Goal: Transaction & Acquisition: Obtain resource

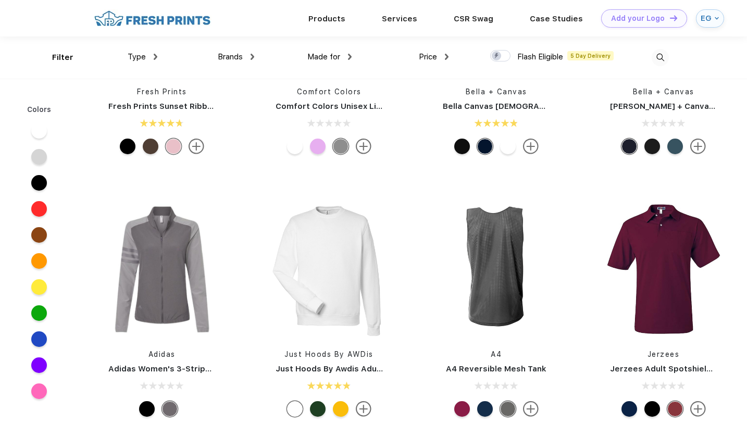
scroll to position [7926, 0]
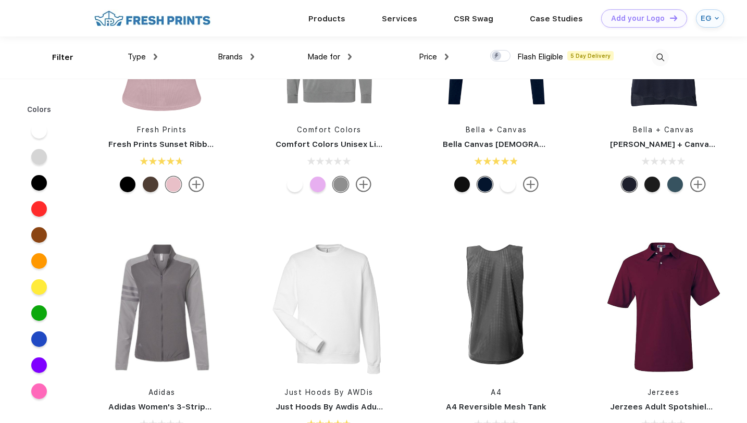
click at [658, 59] on img at bounding box center [660, 57] width 17 height 17
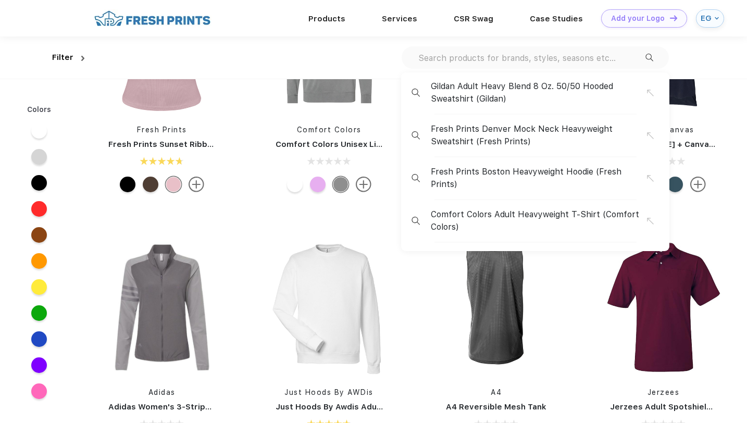
click at [504, 55] on input "text" at bounding box center [531, 57] width 228 height 11
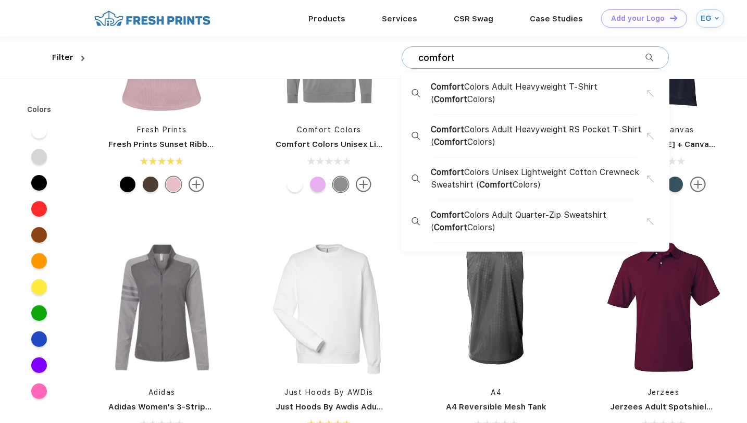
type input "comfort"
click at [498, 141] on span "Comfort Colors Adult Heavyweight RS Pocket T-Shirt ( Comfort Colors)" at bounding box center [539, 135] width 216 height 25
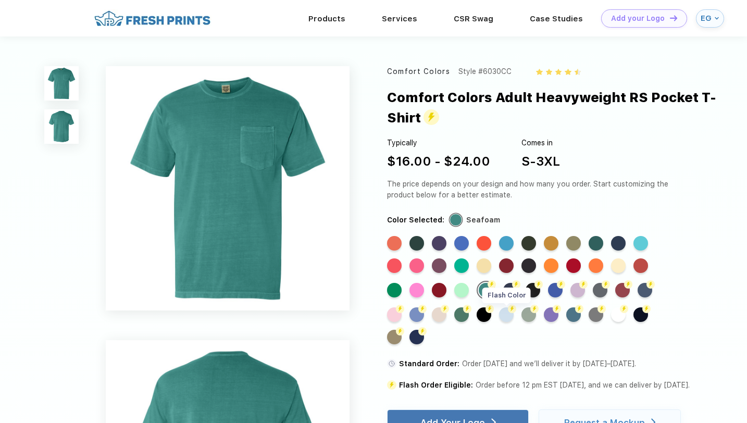
click at [502, 315] on div "Flash Color" at bounding box center [506, 314] width 15 height 15
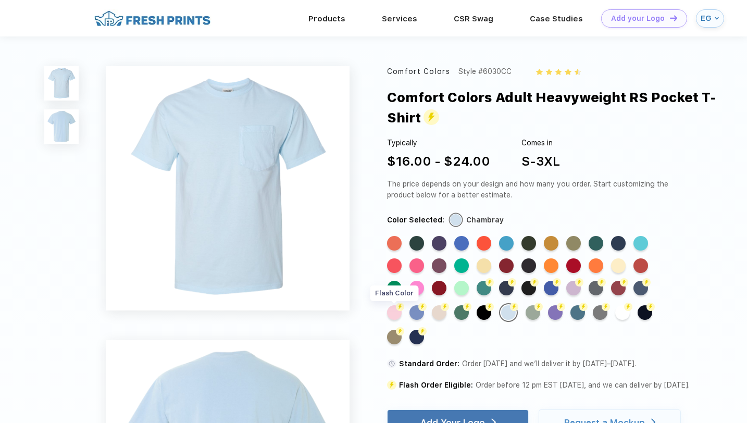
click at [393, 317] on div "Flash Color" at bounding box center [394, 312] width 15 height 15
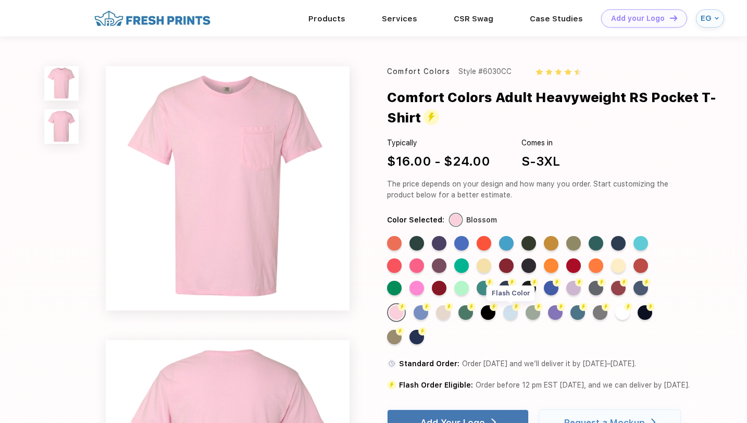
click at [510, 314] on div "Flash Color" at bounding box center [510, 312] width 15 height 15
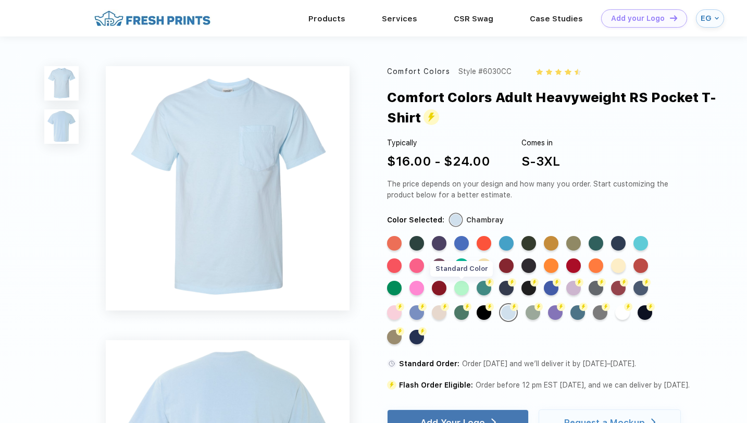
click at [463, 291] on div "Standard Color" at bounding box center [461, 288] width 15 height 15
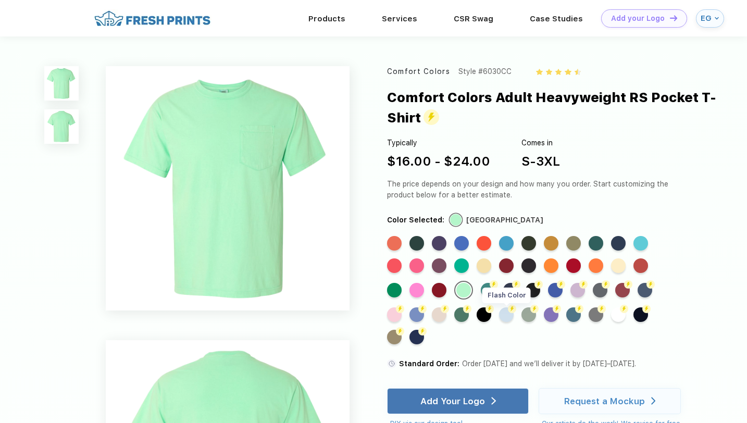
click at [506, 321] on div "Flash Color" at bounding box center [506, 314] width 15 height 15
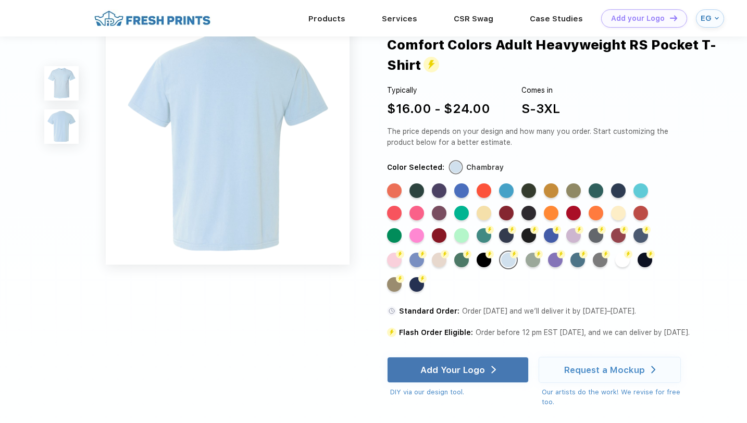
scroll to position [284, 0]
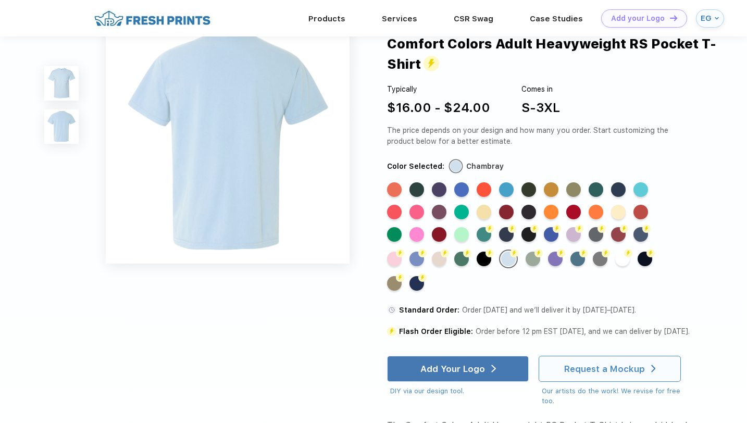
click at [585, 374] on div "Request a Mockup" at bounding box center [604, 368] width 81 height 10
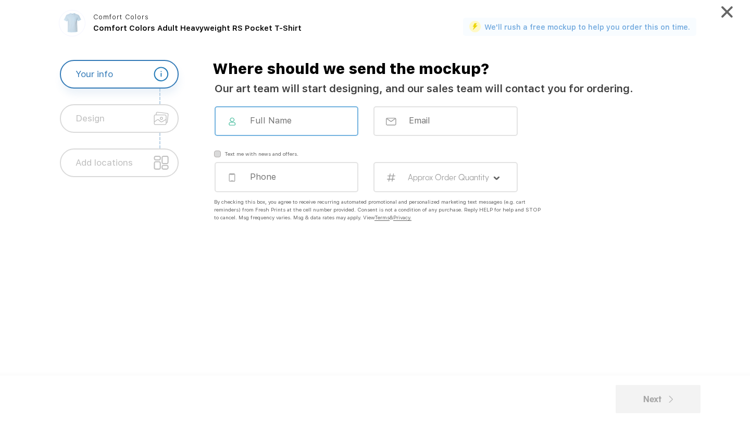
click at [315, 125] on input at bounding box center [293, 120] width 89 height 10
type input "[PERSON_NAME]"
type input "[EMAIL_ADDRESS][DOMAIN_NAME]"
type input "5126563715"
click at [376, 214] on div "By checking this box, you agree to receive recurring automated promotional and …" at bounding box center [379, 209] width 331 height 23
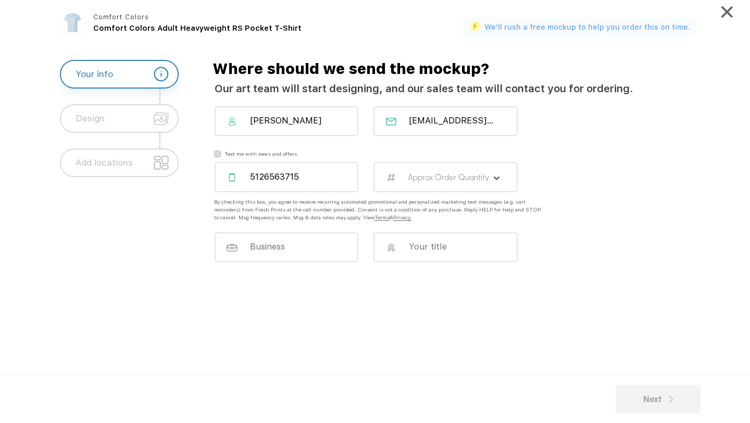
click at [429, 181] on label "Approx Order Quantity" at bounding box center [449, 177] width 82 height 10
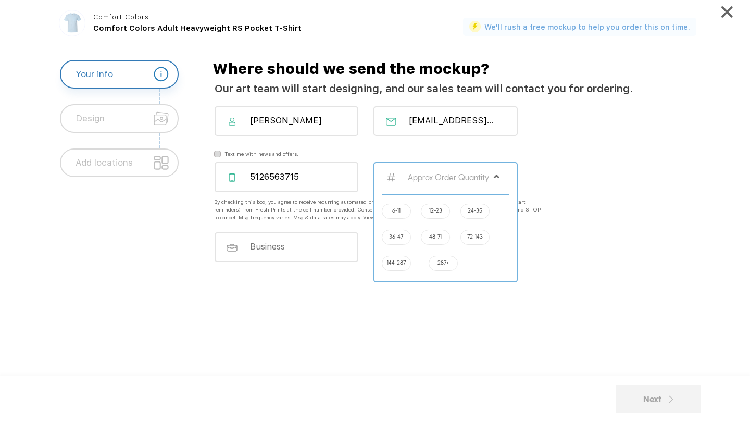
click at [482, 208] on label "24-35" at bounding box center [475, 210] width 15 height 8
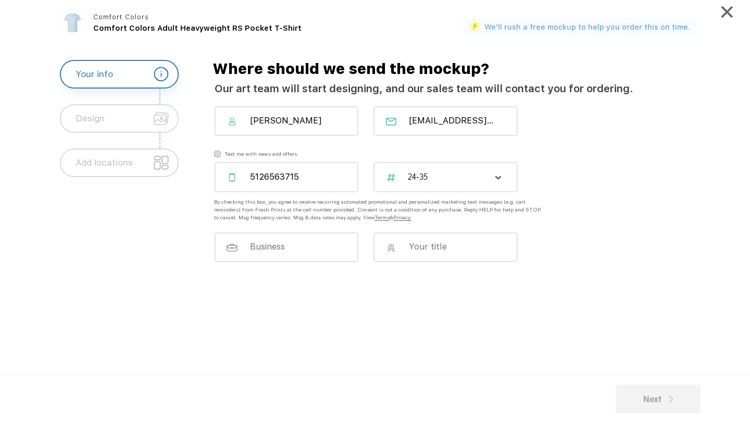
click at [442, 187] on div "24-35" at bounding box center [446, 177] width 144 height 30
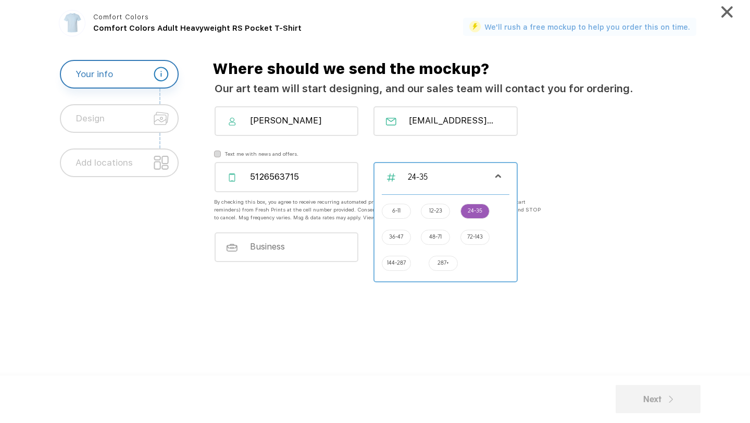
click at [397, 235] on label "36-47" at bounding box center [396, 236] width 14 height 8
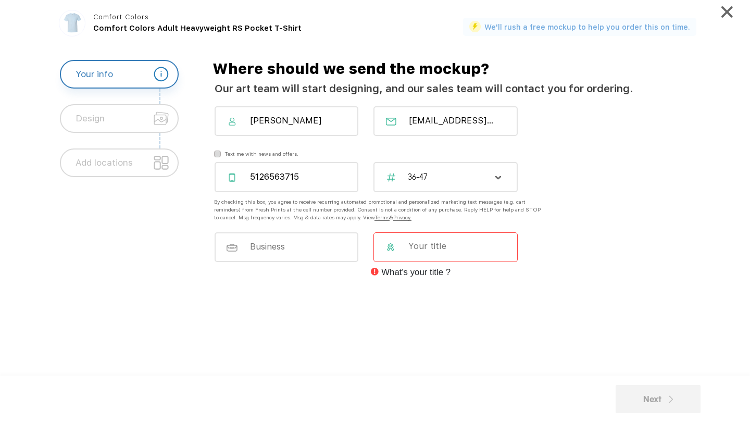
click at [429, 250] on input at bounding box center [451, 246] width 89 height 10
click at [536, 243] on div "What's your title ?" at bounding box center [462, 259] width 518 height 55
click at [304, 247] on input at bounding box center [293, 246] width 89 height 10
type input "b"
type input "marketing"
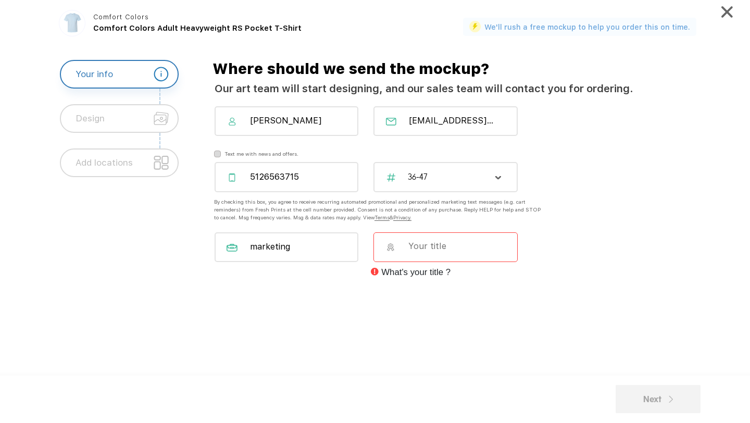
click at [427, 246] on input at bounding box center [451, 246] width 89 height 10
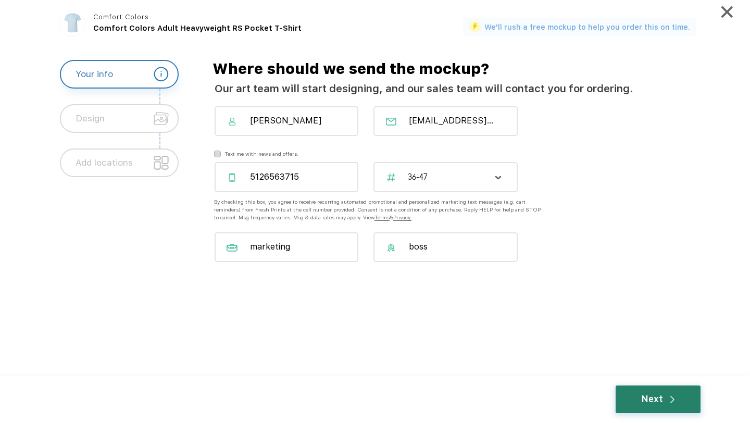
type input "boss"
click at [631, 399] on div "Next" at bounding box center [658, 400] width 85 height 28
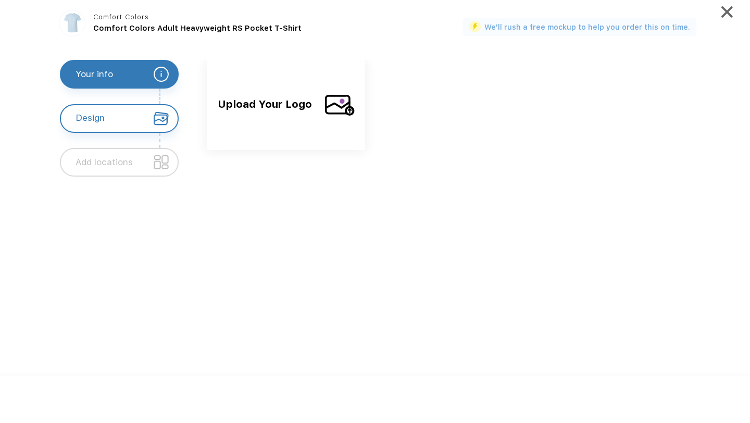
click at [321, 117] on div "Upload Your Logo" at bounding box center [286, 105] width 158 height 90
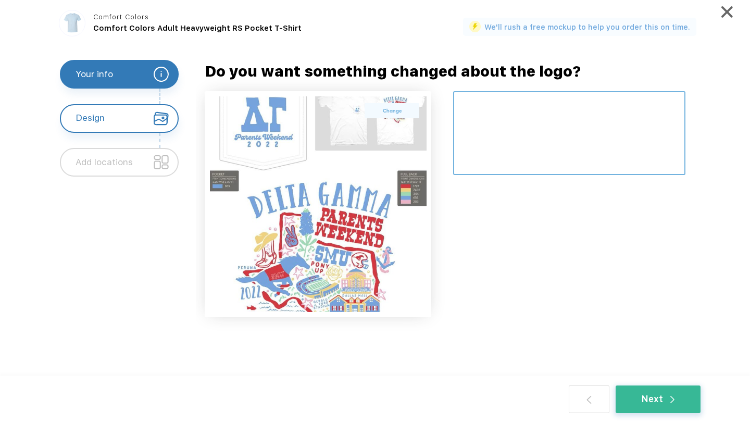
click at [508, 126] on textarea at bounding box center [569, 133] width 232 height 84
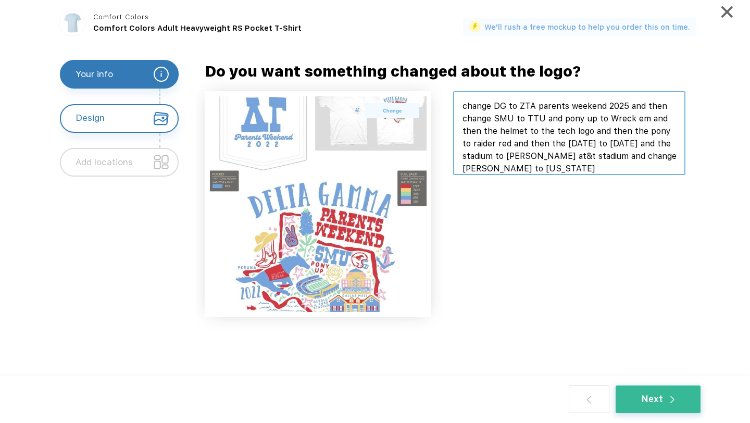
scroll to position [12, 0]
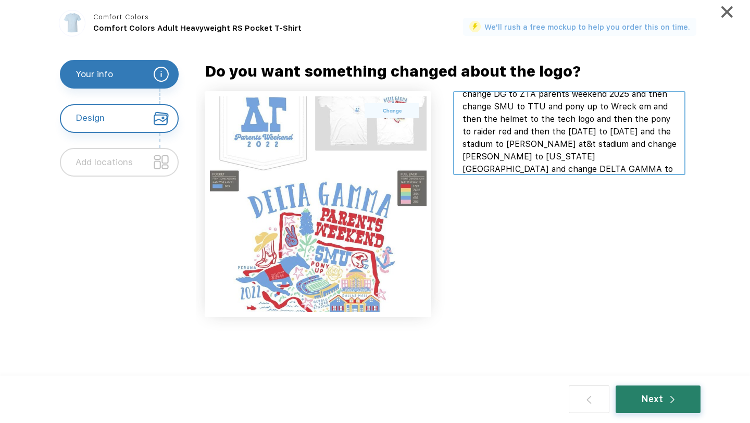
type textarea "change DG to ZTA parents weekend 2025 and then change SMU to TTU and pony up to…"
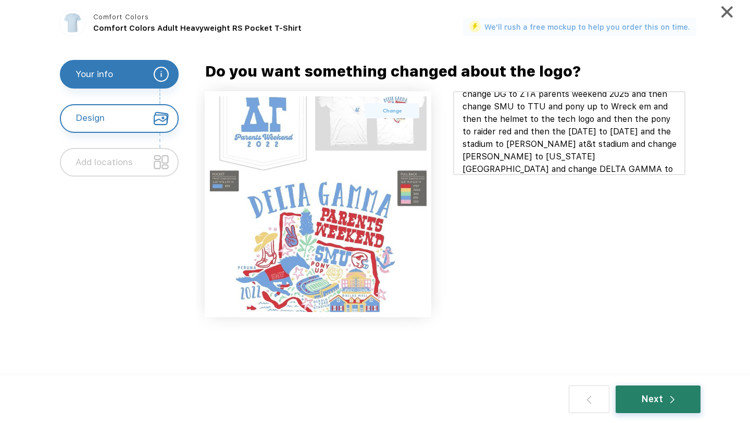
click at [641, 394] on div "Next" at bounding box center [658, 400] width 85 height 28
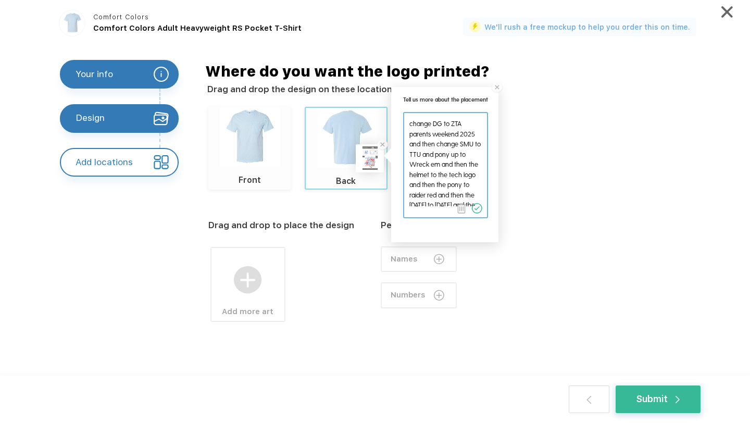
click at [266, 177] on div "Front" at bounding box center [249, 179] width 82 height 24
click at [249, 274] on img at bounding box center [248, 280] width 28 height 28
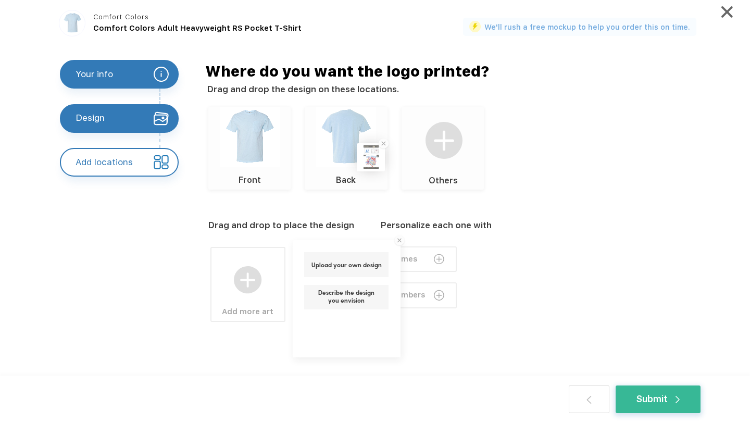
click at [366, 282] on div "Upload your own design Describe the design you envision" at bounding box center [347, 280] width 108 height 57
click at [362, 293] on label "Describe the design you envision" at bounding box center [347, 295] width 68 height 13
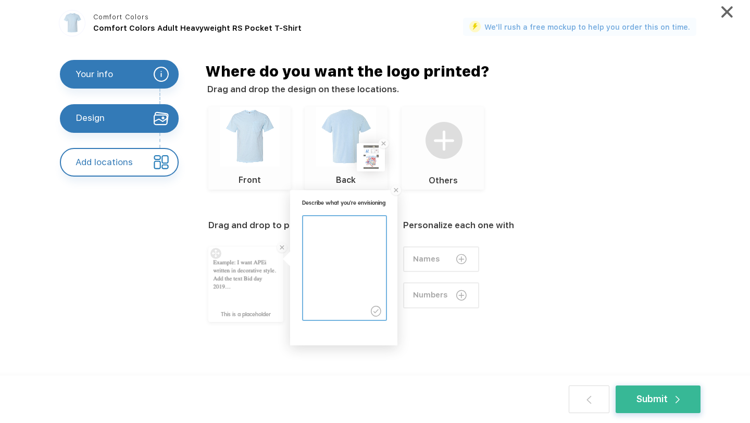
click at [337, 242] on textarea at bounding box center [344, 262] width 82 height 93
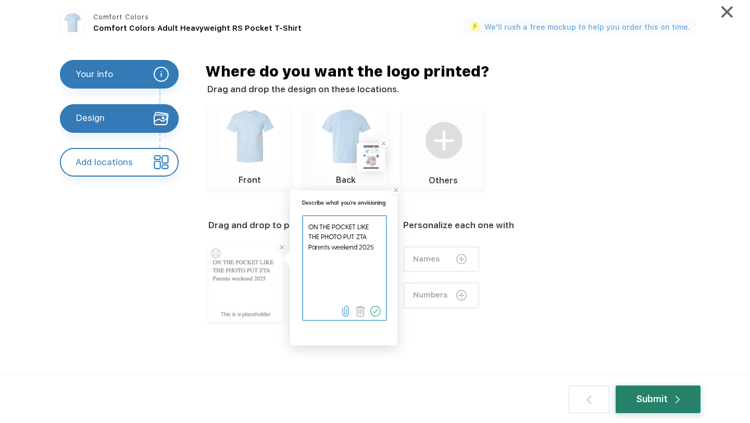
type textarea "ON THE POCKET LIKE THE PHOTO PUT ZTA Parents weekend 2025"
click at [683, 393] on div "Submit" at bounding box center [658, 400] width 85 height 28
